Goal: Check status: Check status

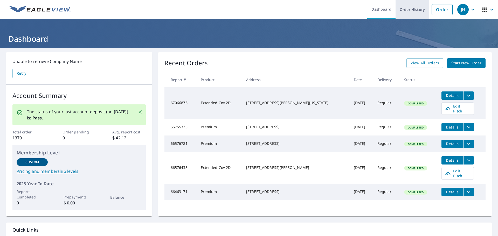
click at [415, 8] on link "Order History" at bounding box center [412, 9] width 33 height 19
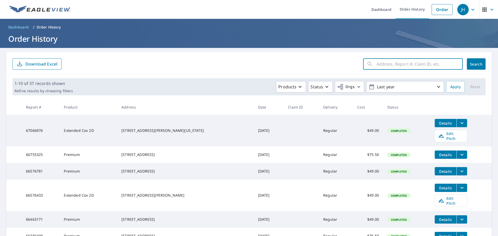
drag, startPoint x: 423, startPoint y: 60, endPoint x: 427, endPoint y: 61, distance: 4.3
click at [423, 60] on input "text" at bounding box center [420, 64] width 86 height 15
type input "7435"
click button "Search" at bounding box center [476, 63] width 19 height 11
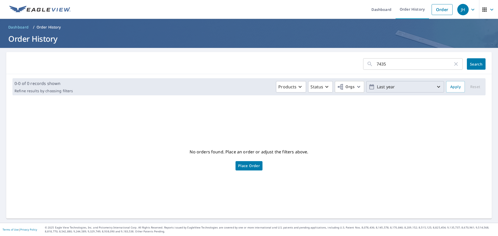
click at [408, 89] on p "Last year" at bounding box center [405, 87] width 61 height 9
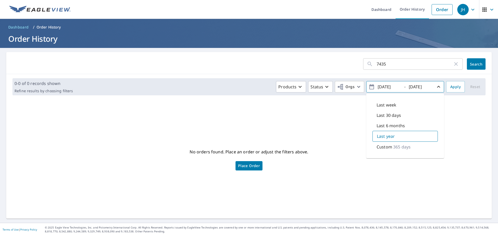
click at [395, 148] on p "365 days" at bounding box center [402, 147] width 17 height 6
click at [393, 136] on div "Last year" at bounding box center [405, 136] width 65 height 10
click at [452, 88] on span "Apply" at bounding box center [456, 87] width 10 height 6
